Goal: Communication & Community: Ask a question

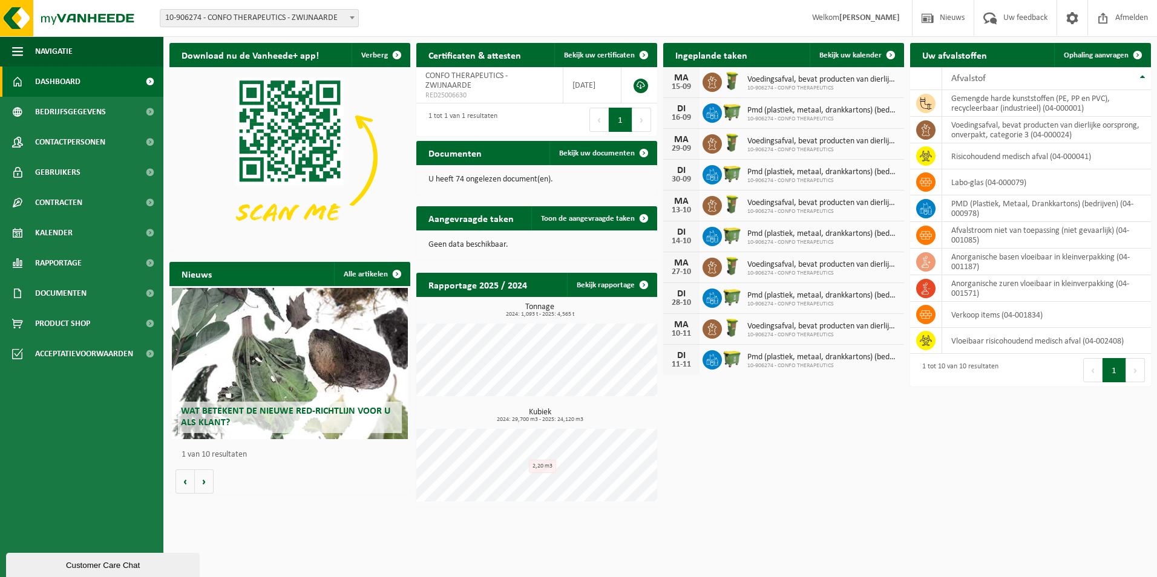
click at [67, 561] on div "Customer Care Chat" at bounding box center [102, 565] width 175 height 9
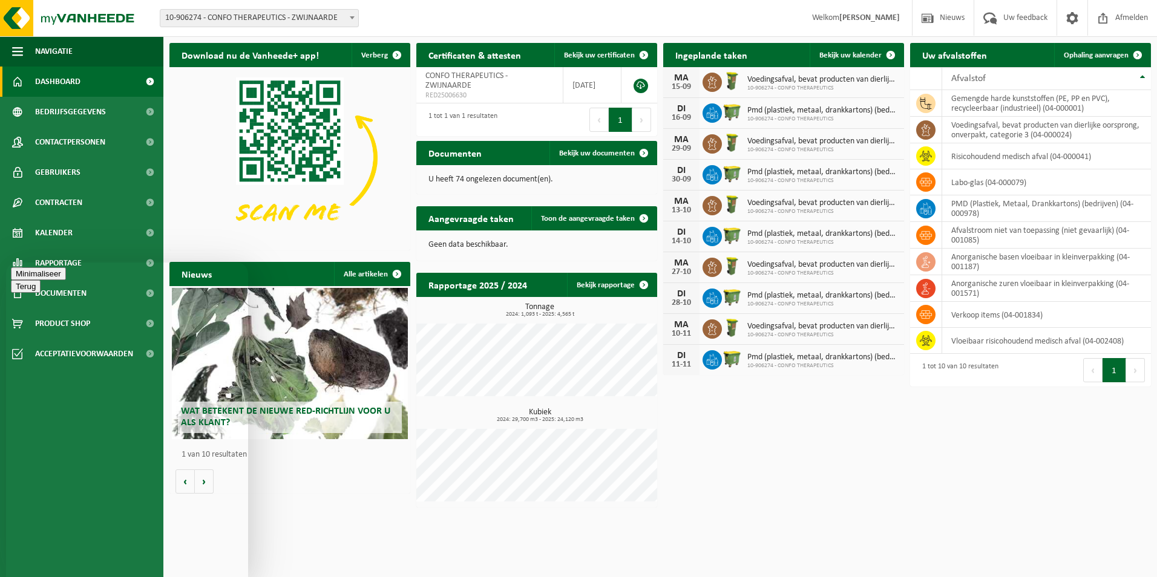
type textarea "we hebben wiva vaten ontvangen echter meer vaten dan deksles ..."
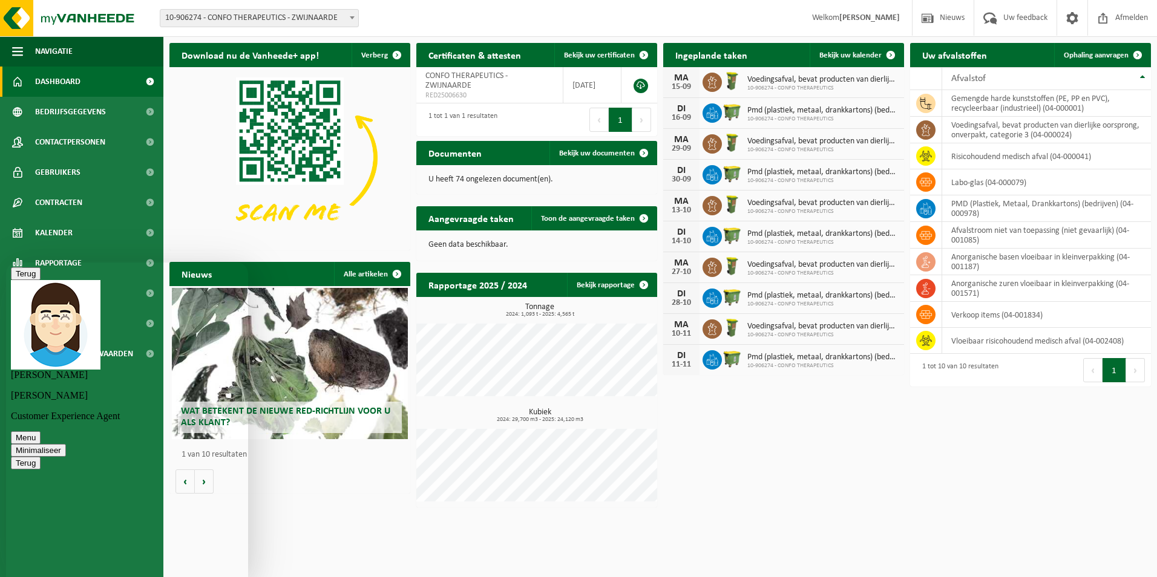
type textarea "goede middag"
type textarea "vorige week"
type textarea "vrijdag"
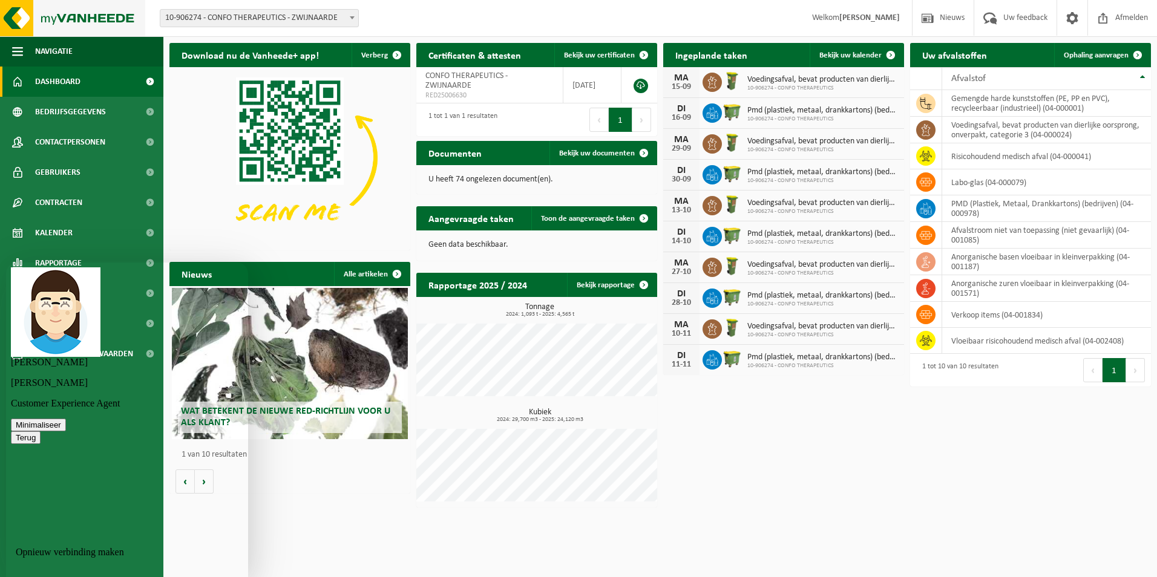
scroll to position [0, 0]
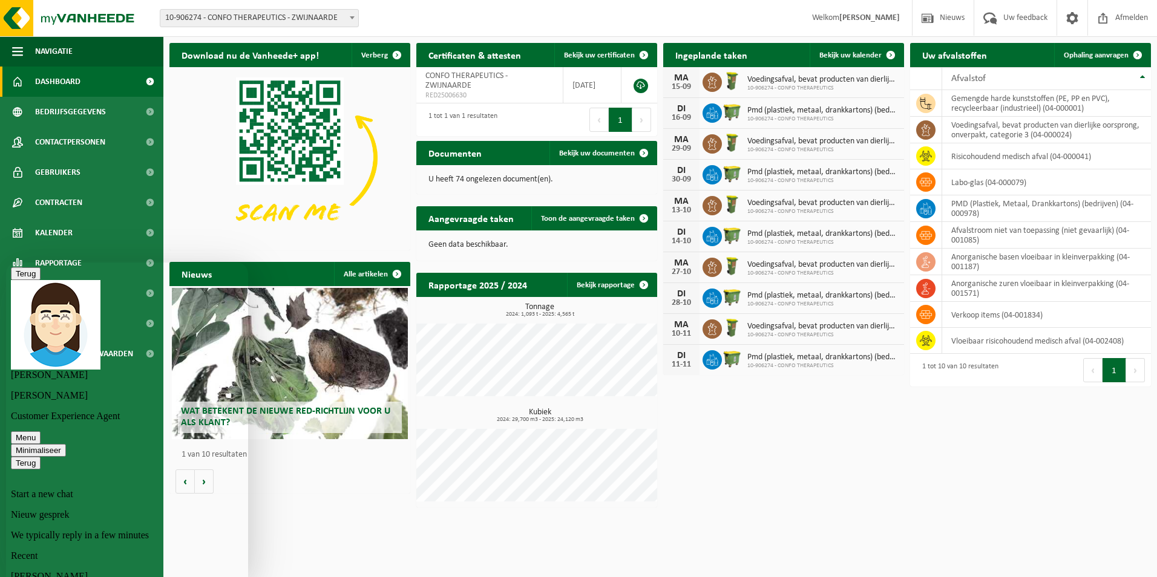
scroll to position [146, 0]
type textarea "we hebben er maar 11 ontvangen wisten ze mij te zeggen"
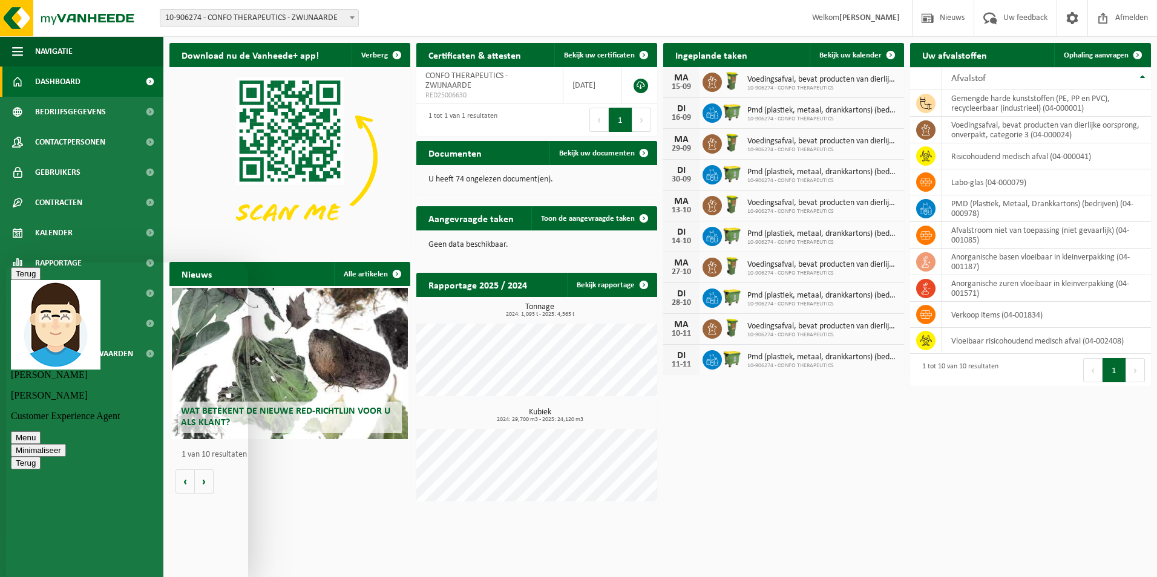
type textarea "ik dacht dat ik 32 vaten besteld heb ?"
